Goal: Connect with others: Connect with others

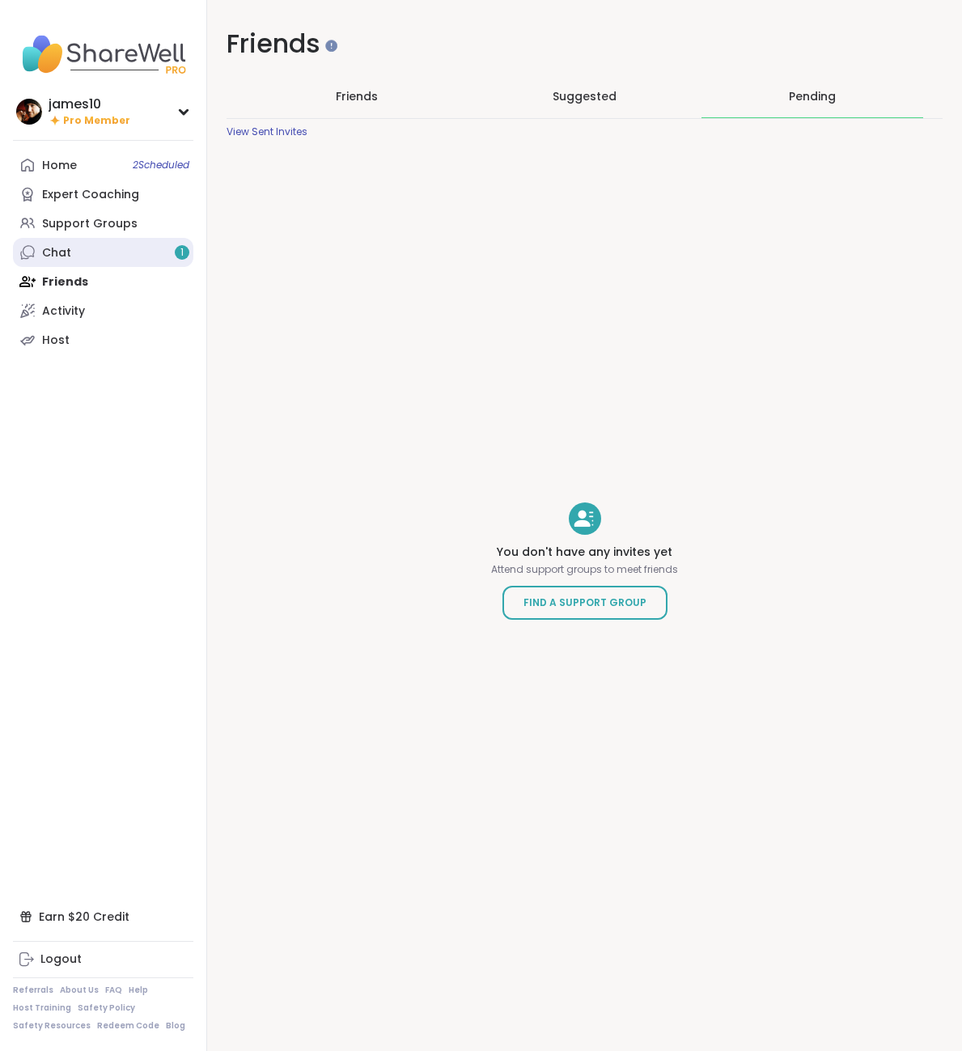
click at [73, 254] on link "Chat 1" at bounding box center [103, 252] width 180 height 29
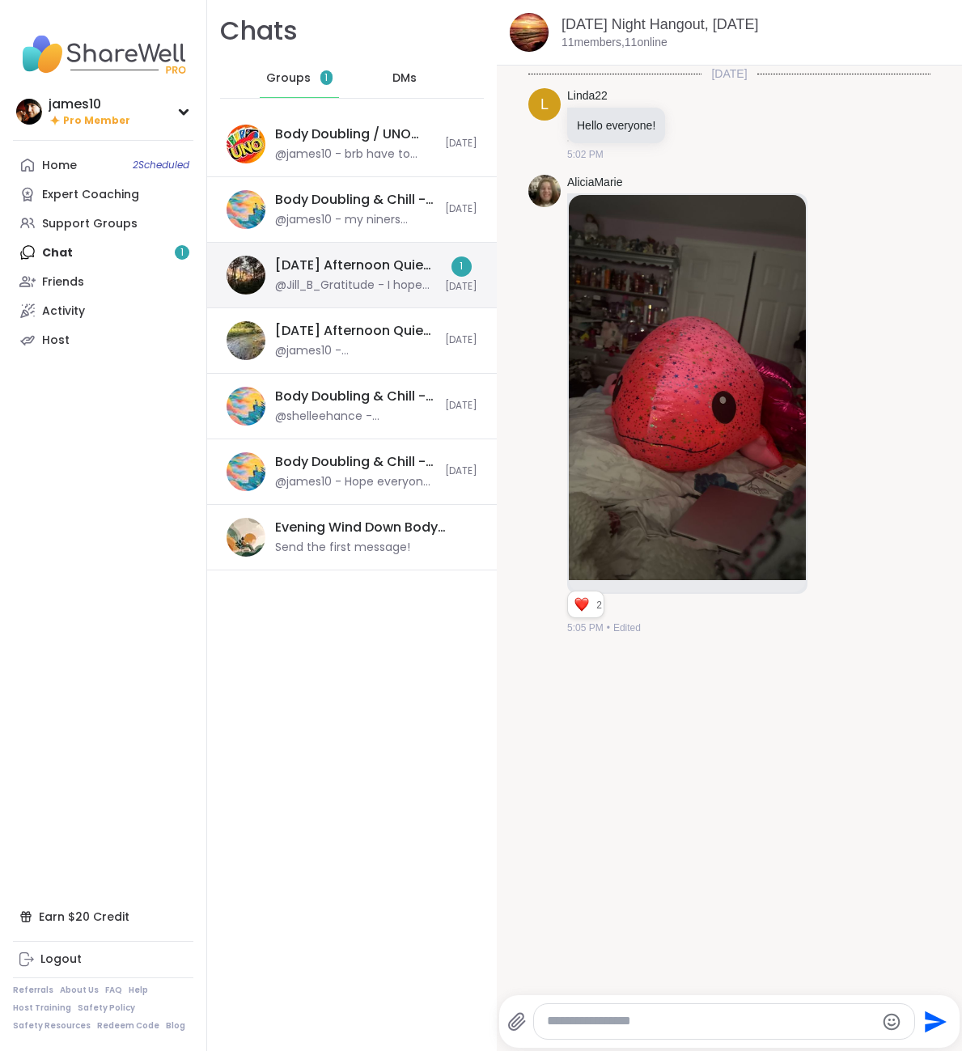
click at [373, 287] on div "@Jill_B_Gratitude - I hope everyone had a productive, creative or restful sessi…" at bounding box center [355, 286] width 160 height 16
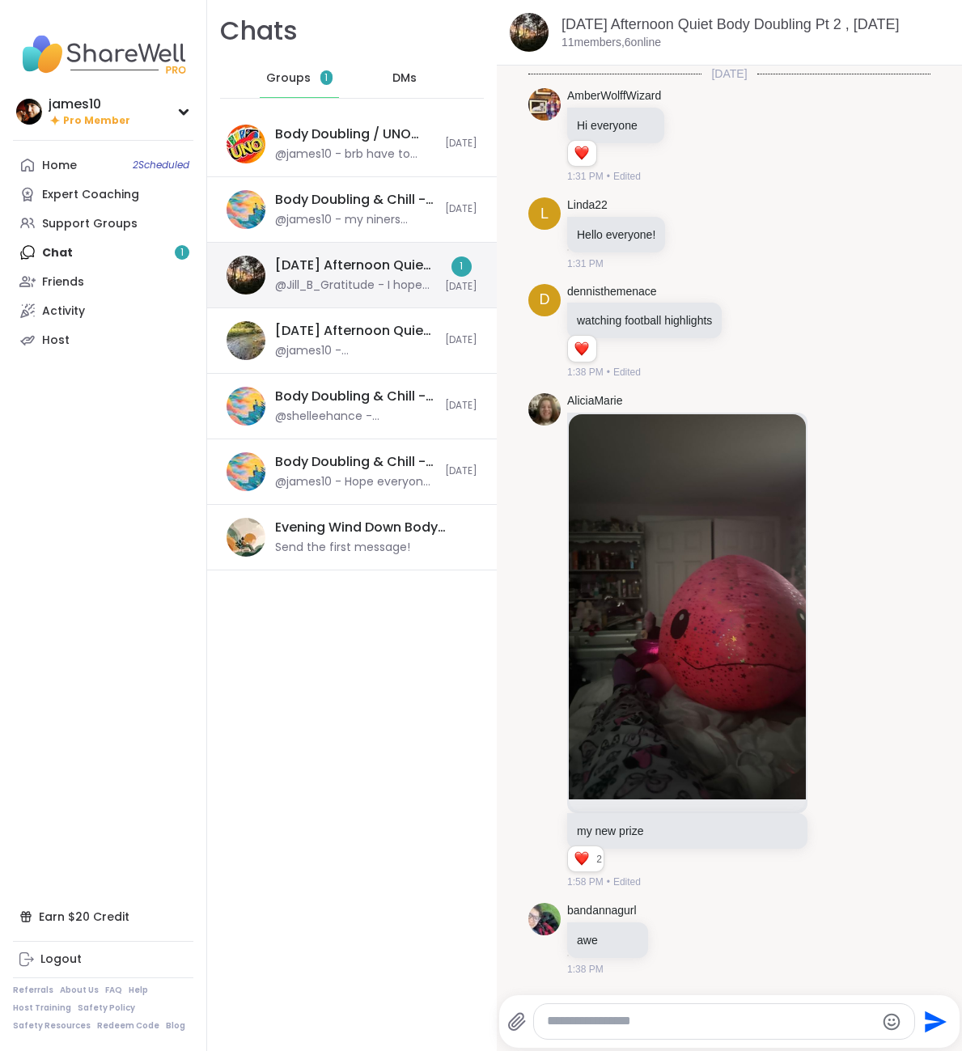
scroll to position [2013, 0]
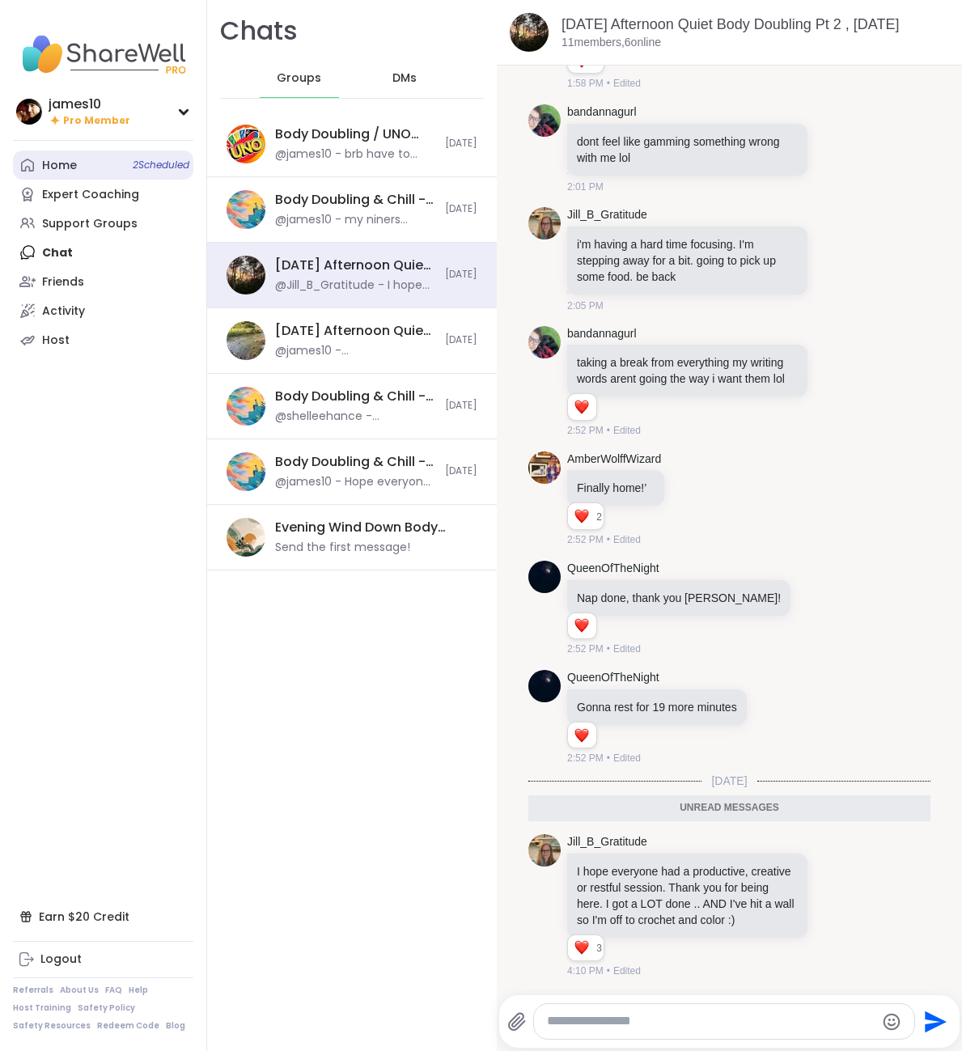
click at [94, 160] on link "Home 2 Scheduled" at bounding box center [103, 165] width 180 height 29
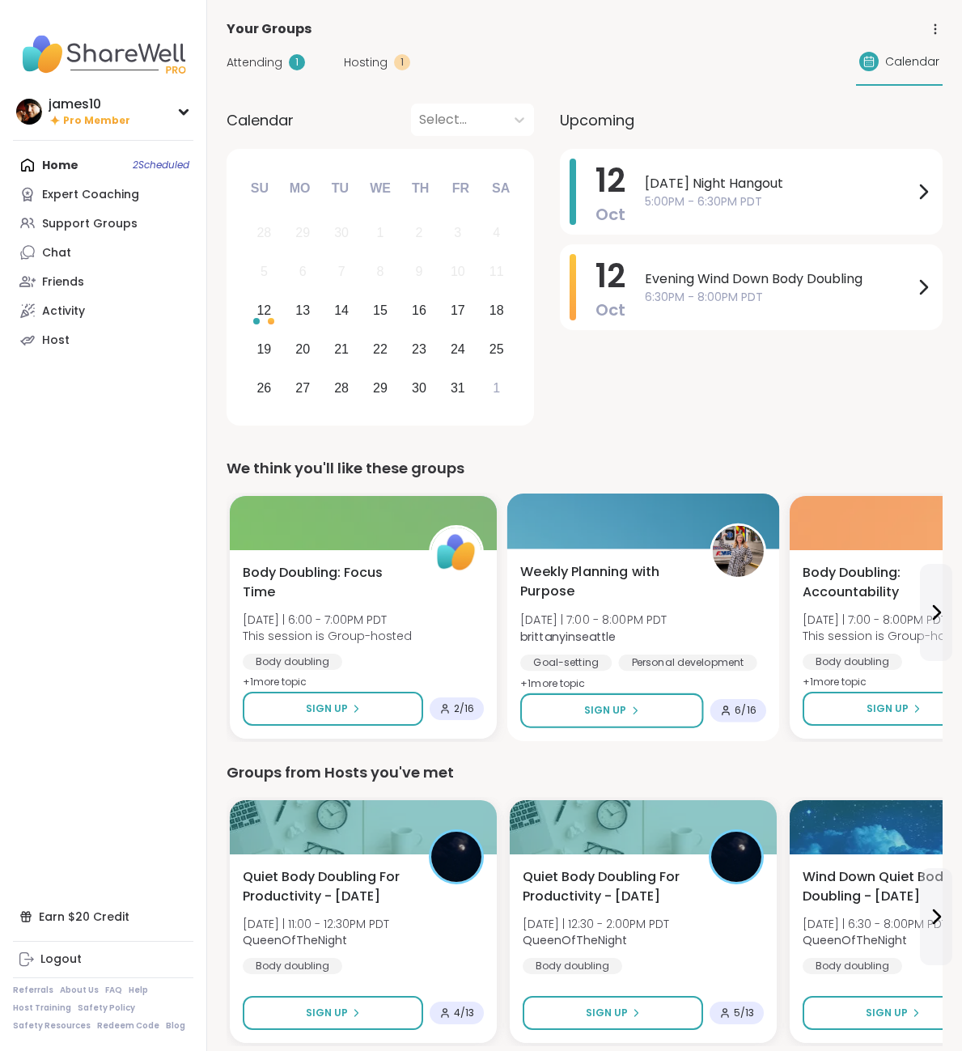
click at [740, 546] on img at bounding box center [738, 551] width 51 height 51
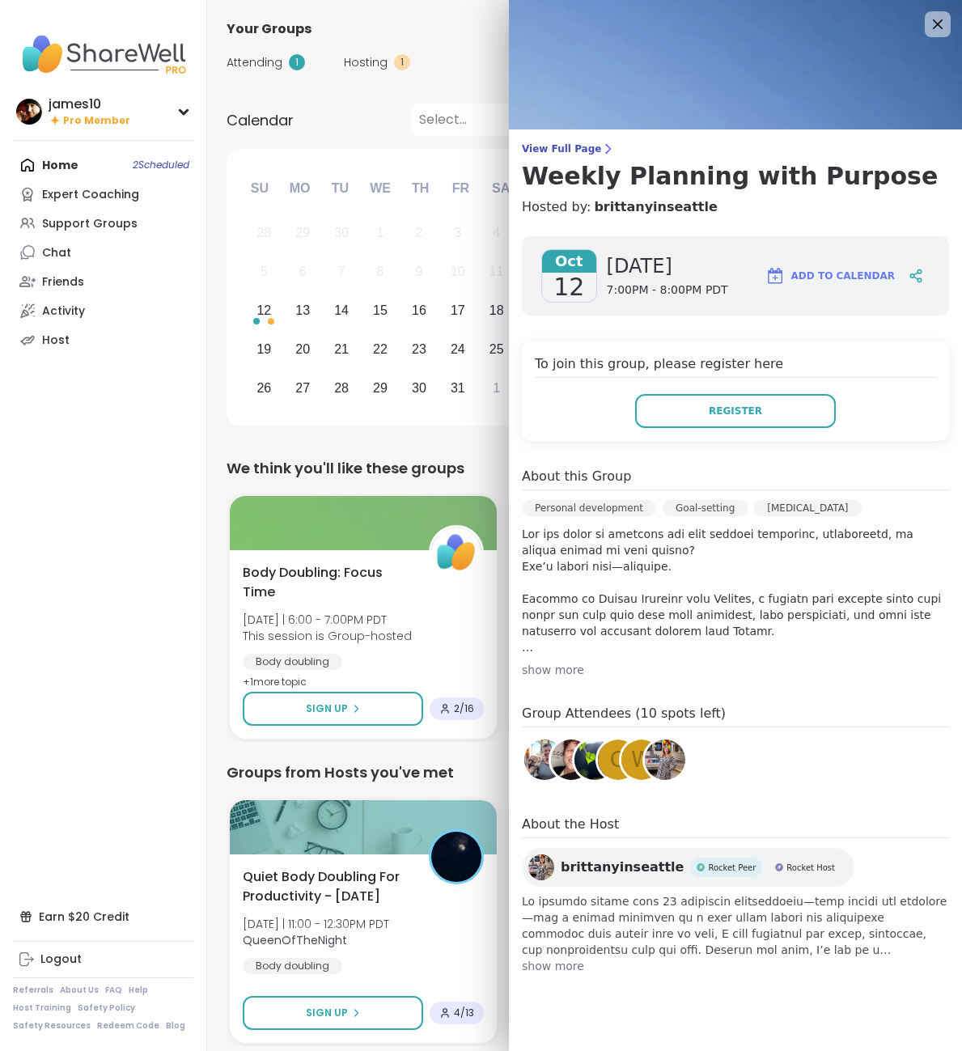
click at [671, 757] on img at bounding box center [665, 760] width 40 height 40
click at [938, 19] on icon at bounding box center [937, 24] width 20 height 20
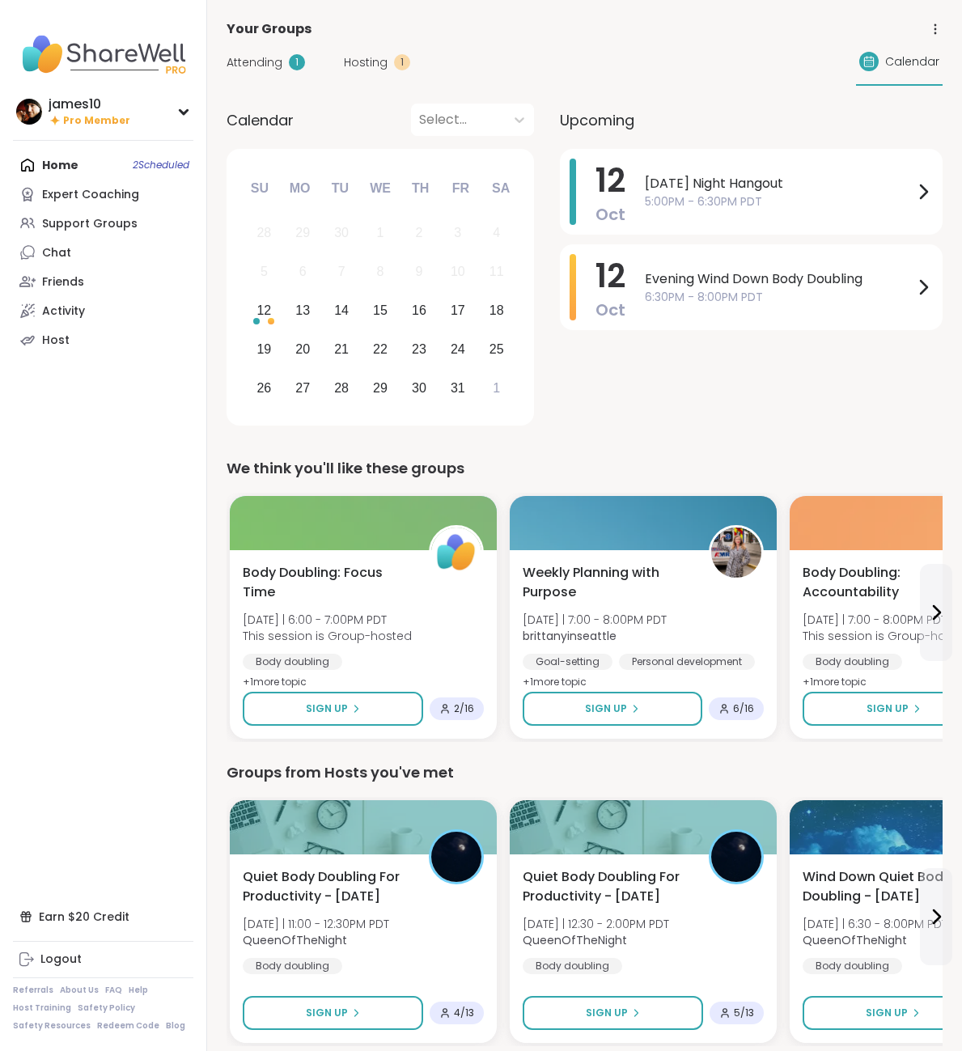
click at [87, 168] on div "Home 2 Scheduled Expert Coaching Support Groups Chat Friends Activity Host" at bounding box center [103, 253] width 180 height 204
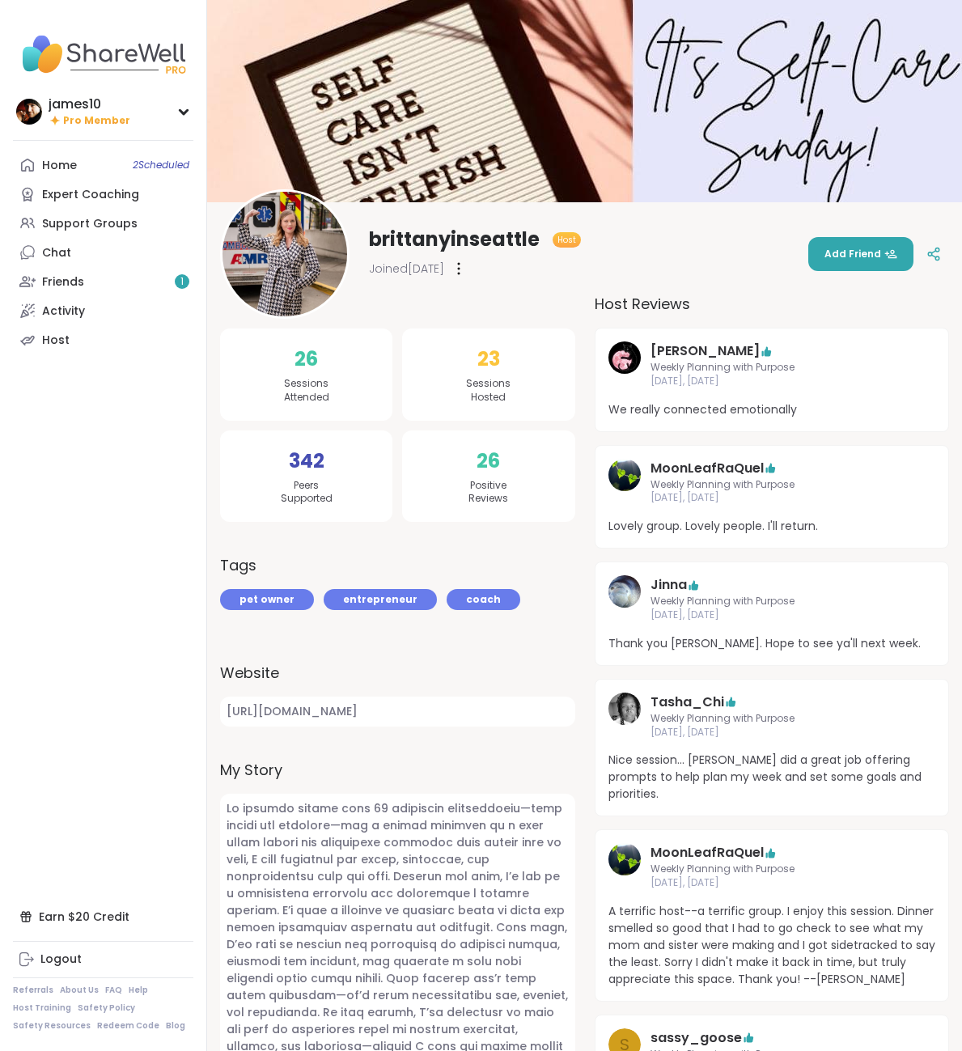
click at [288, 259] on img at bounding box center [285, 254] width 125 height 125
